Goal: Task Accomplishment & Management: Manage account settings

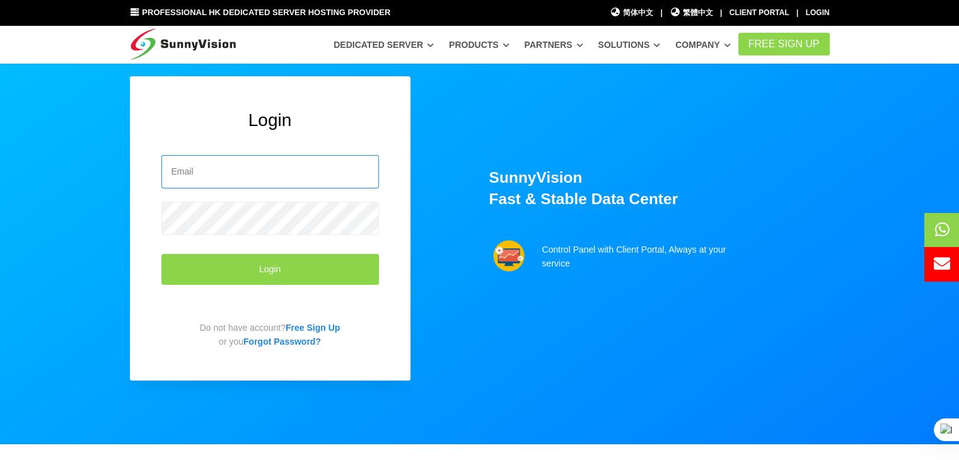
click at [224, 175] on input "email" at bounding box center [269, 171] width 217 height 33
type input "[EMAIL_ADDRESS][DOMAIN_NAME]"
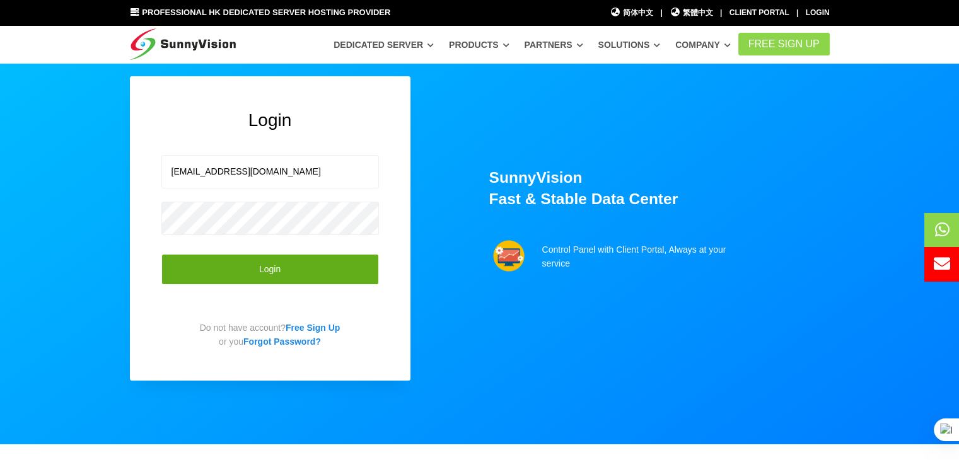
click at [250, 263] on button "Login" at bounding box center [269, 269] width 217 height 31
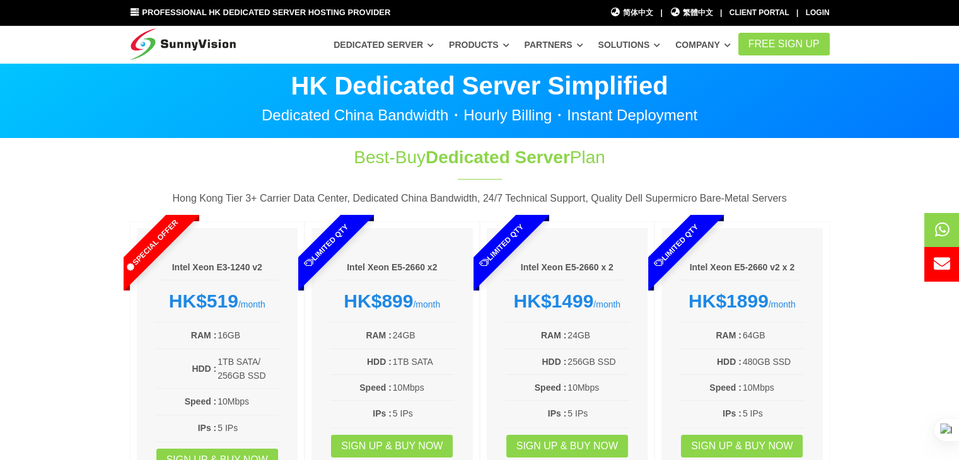
scroll to position [63, 0]
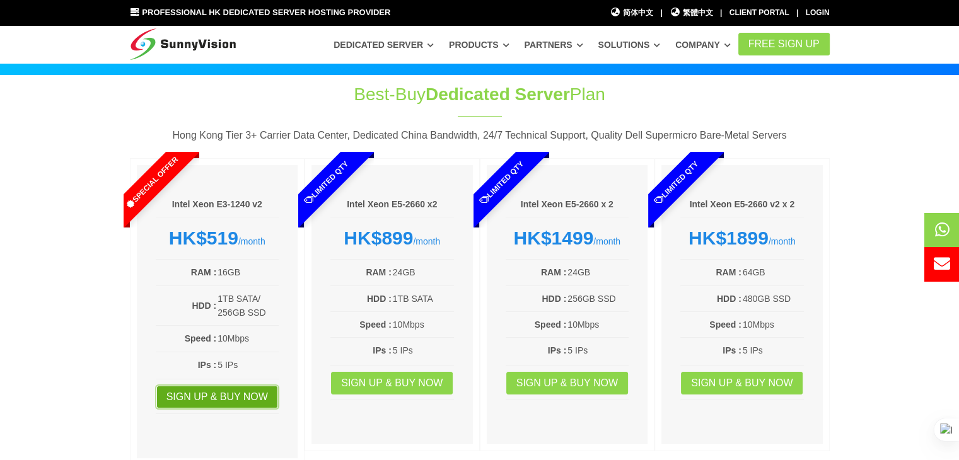
click at [197, 398] on link "Sign up & Buy Now" at bounding box center [217, 397] width 122 height 23
